Goal: Task Accomplishment & Management: Use online tool/utility

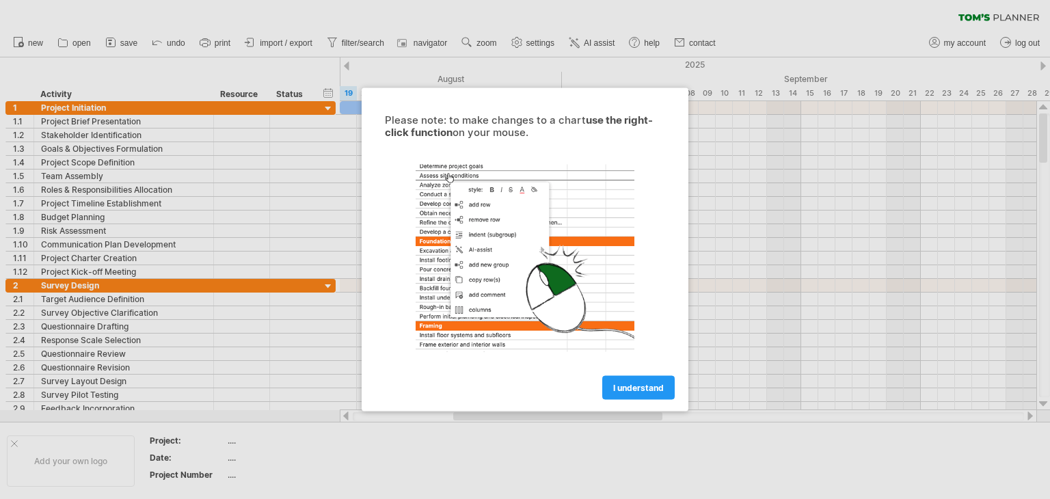
click at [649, 384] on span "I understand" at bounding box center [638, 388] width 51 height 10
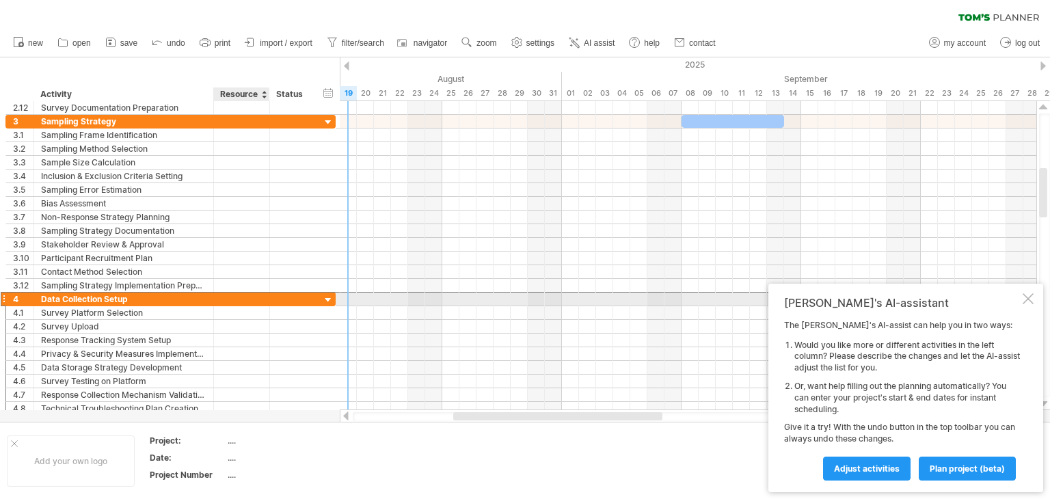
click at [228, 298] on div at bounding box center [242, 299] width 42 height 13
click at [327, 297] on div at bounding box center [328, 300] width 13 height 13
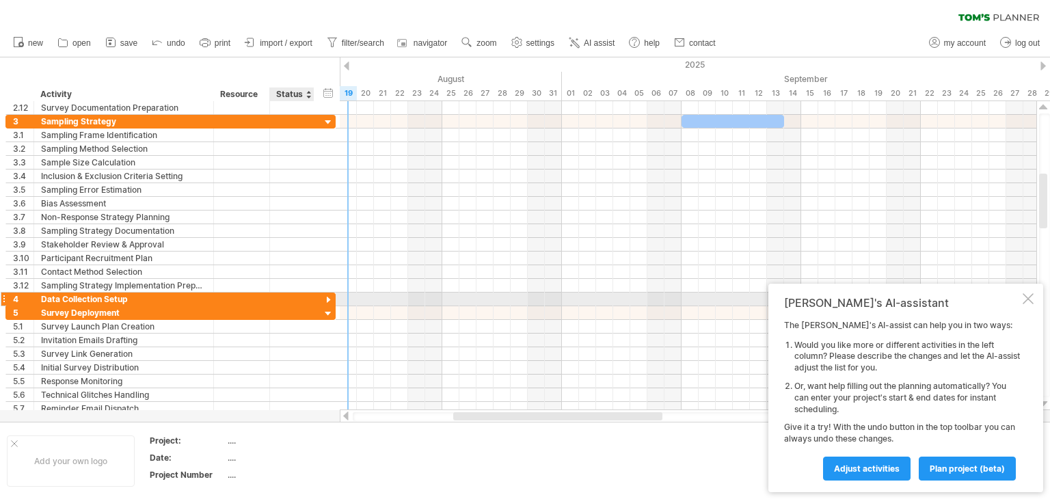
click at [327, 297] on div at bounding box center [328, 300] width 13 height 13
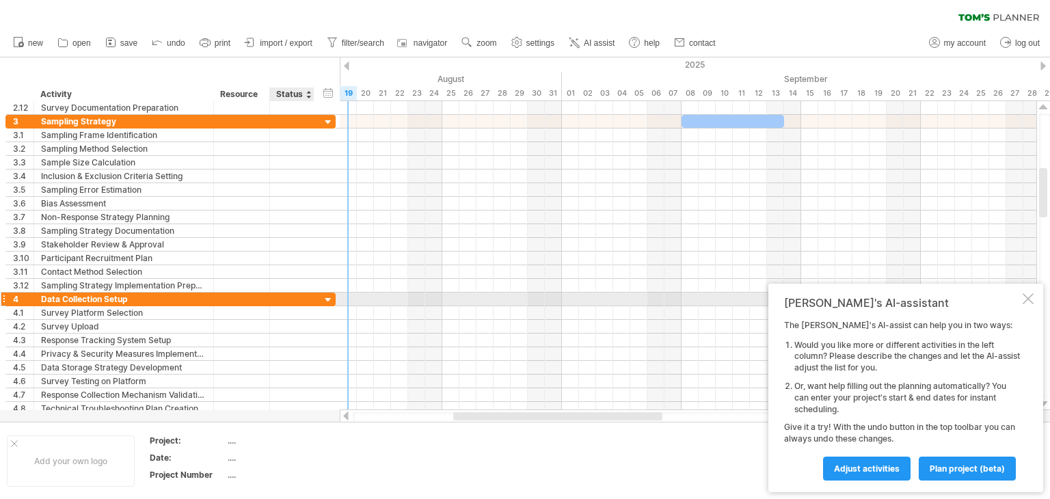
click at [327, 298] on div at bounding box center [328, 300] width 13 height 13
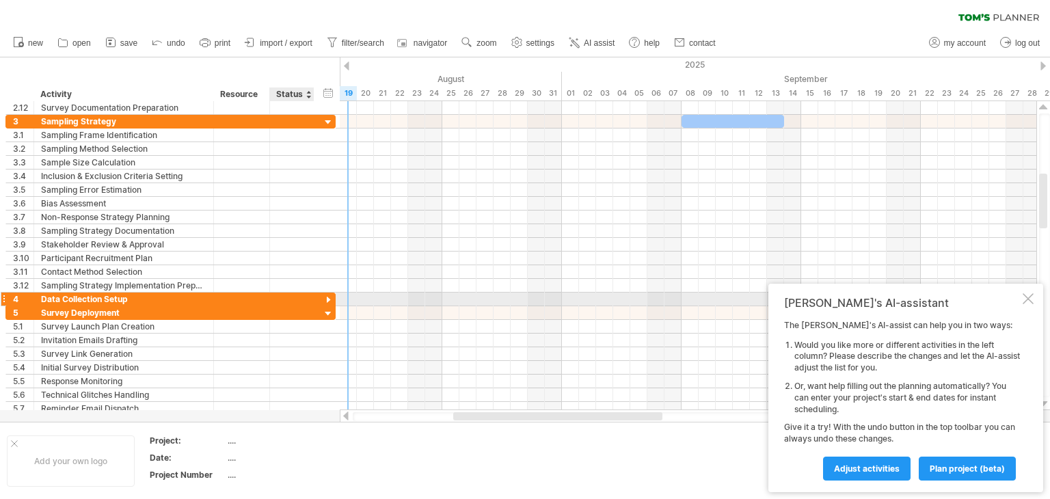
click at [327, 298] on div at bounding box center [328, 300] width 13 height 13
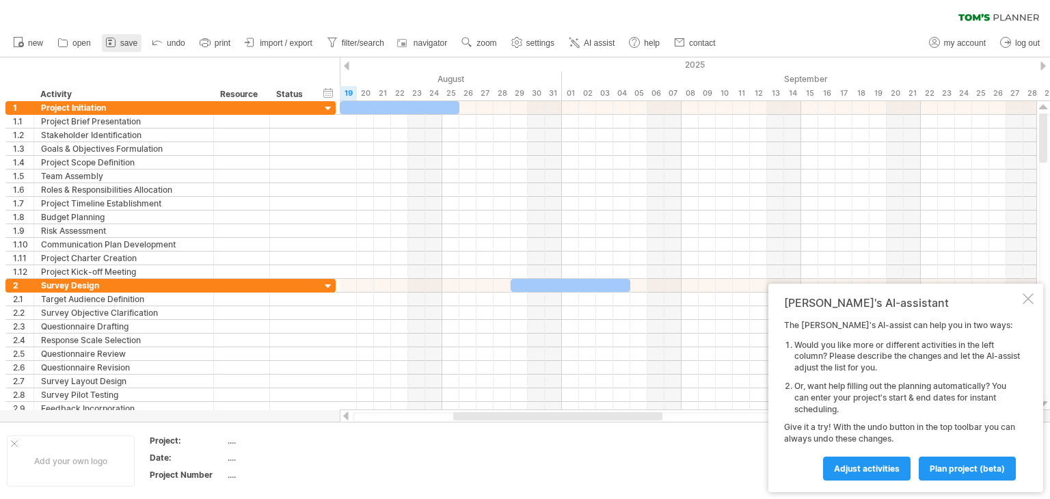
click at [121, 47] on link "save" at bounding box center [122, 43] width 40 height 18
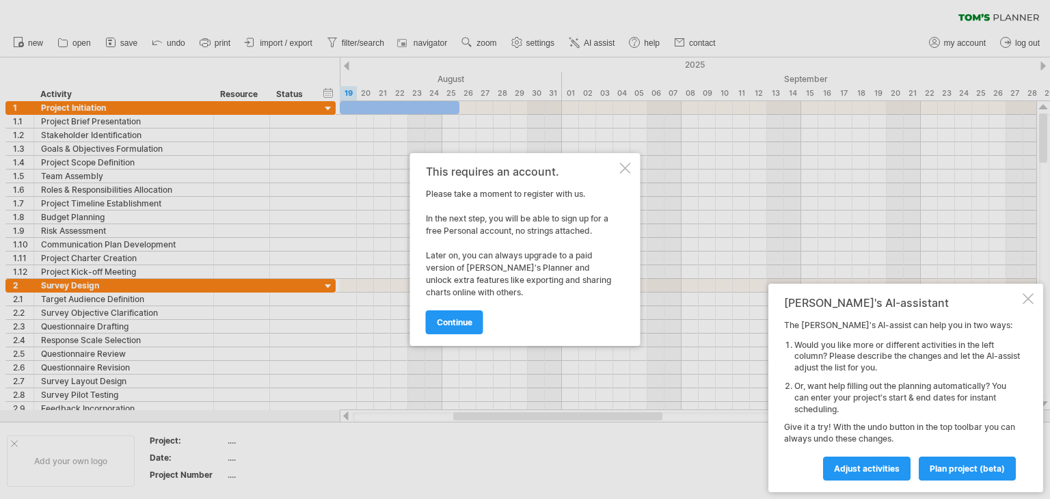
click at [630, 167] on div at bounding box center [625, 168] width 11 height 11
